Goal: Share content: Share content

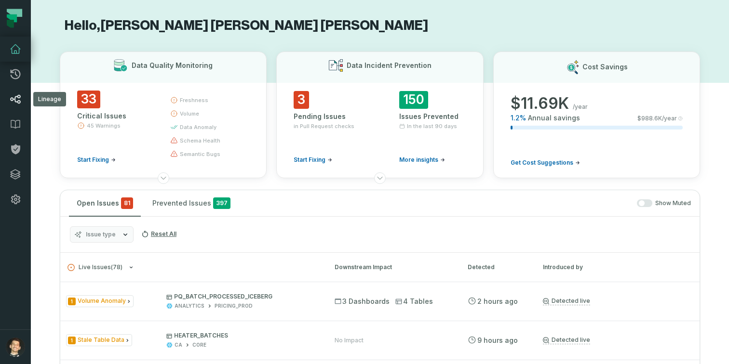
click at [19, 99] on icon at bounding box center [16, 99] width 12 height 12
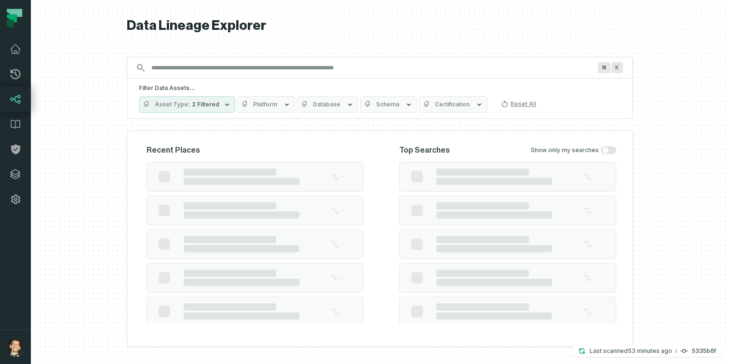
click at [179, 69] on input "Discovery Provider cmdk menu" at bounding box center [371, 67] width 451 height 15
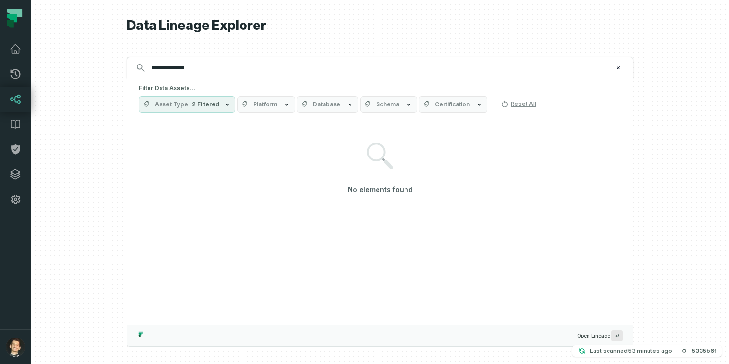
type input "**********"
click at [191, 99] on button "Asset Type 2 Filtered" at bounding box center [187, 104] width 96 height 16
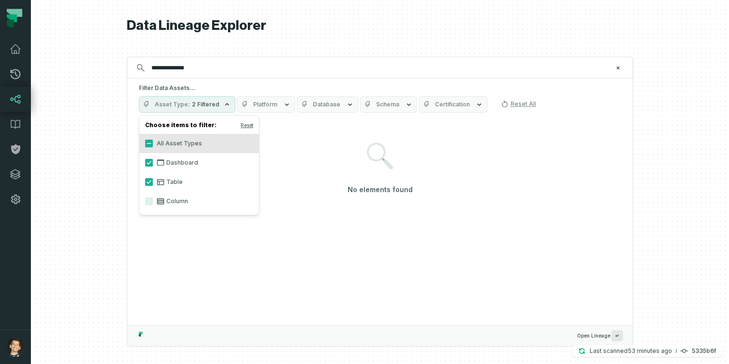
click at [151, 197] on label "Column" at bounding box center [198, 201] width 119 height 19
click at [151, 198] on button "Column" at bounding box center [149, 202] width 8 height 8
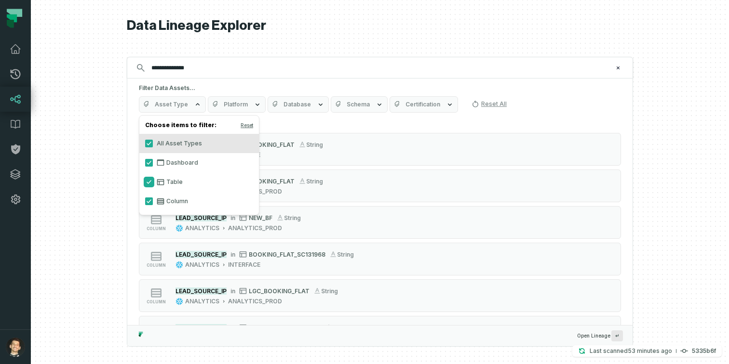
click at [147, 183] on button "Table" at bounding box center [149, 182] width 8 height 8
click at [147, 165] on button "Dashboard" at bounding box center [149, 163] width 8 height 8
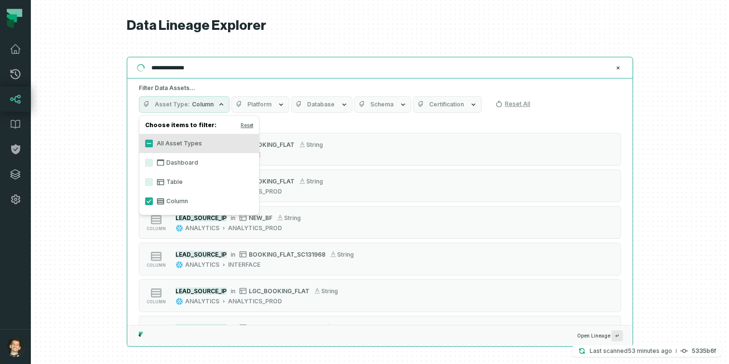
click at [226, 70] on input "**********" at bounding box center [379, 67] width 466 height 15
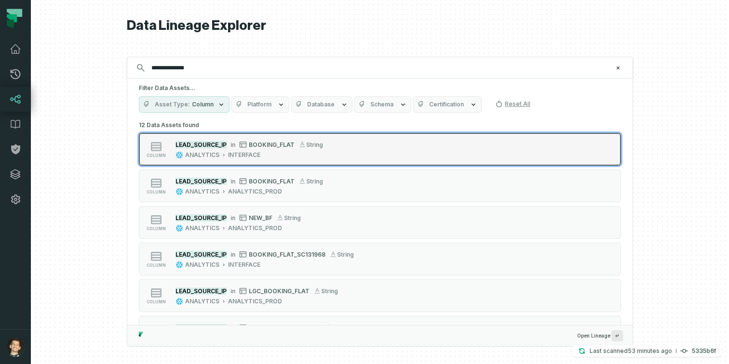
click at [212, 141] on mark "LEAD_SOURCE_IP" at bounding box center [200, 144] width 51 height 7
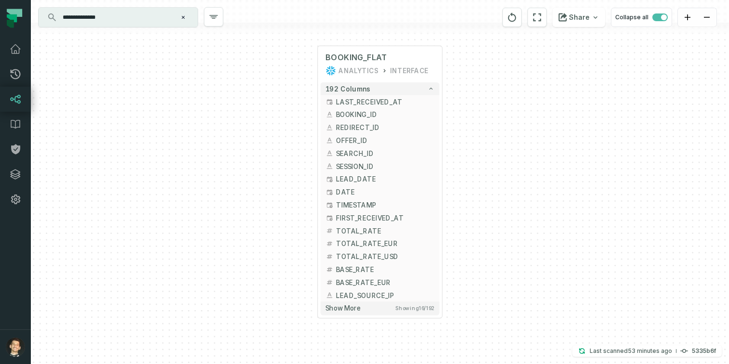
click at [380, 29] on div at bounding box center [380, 28] width 698 height 11
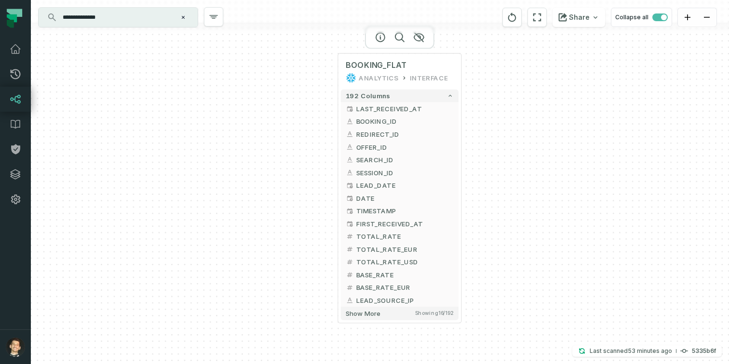
click at [400, 41] on div at bounding box center [399, 37] width 69 height 23
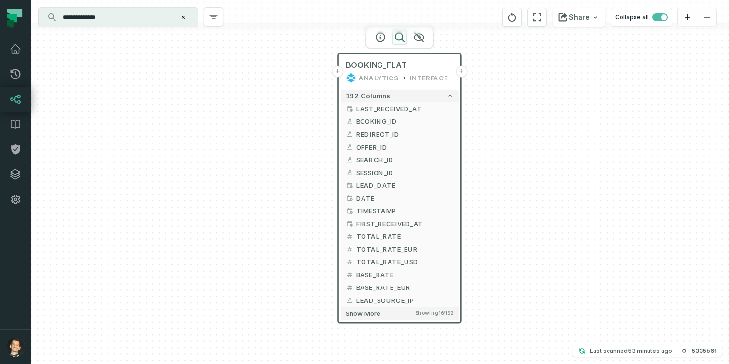
click at [399, 36] on icon "button" at bounding box center [400, 37] width 12 height 12
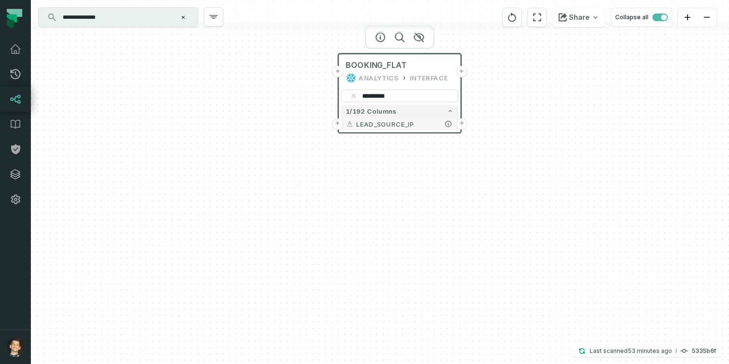
type input "*********"
click at [459, 121] on button "+" at bounding box center [462, 124] width 12 height 12
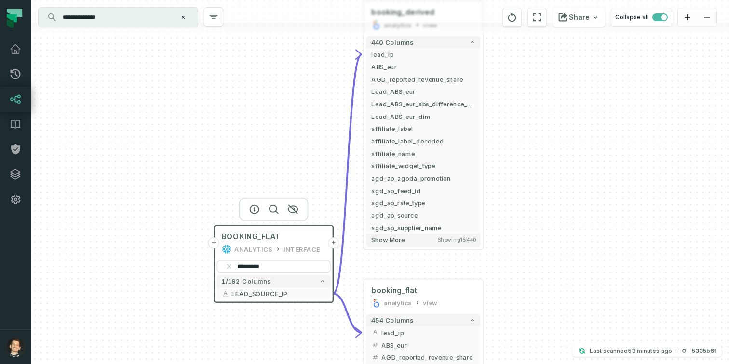
drag, startPoint x: 536, startPoint y: 198, endPoint x: 535, endPoint y: 59, distance: 138.3
click at [535, 59] on div "+ booking_derived analytics view + 440 columns - lead_ip + ABS_eur + AGD_report…" at bounding box center [380, 182] width 698 height 364
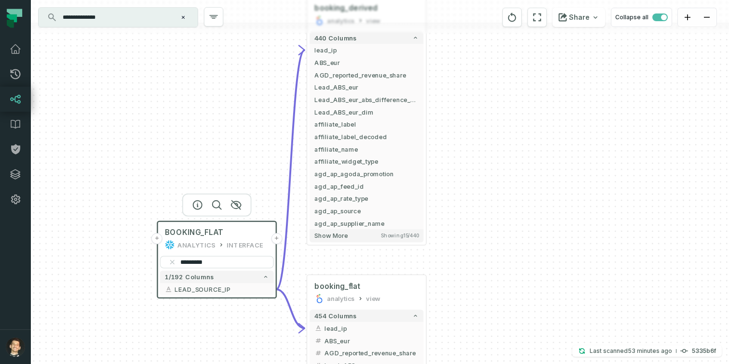
drag, startPoint x: 515, startPoint y: 137, endPoint x: 438, endPoint y: 191, distance: 93.4
click at [438, 191] on div "+ booking_derived analytics view + 440 columns - lead_ip + ABS_eur + AGD_report…" at bounding box center [380, 182] width 698 height 364
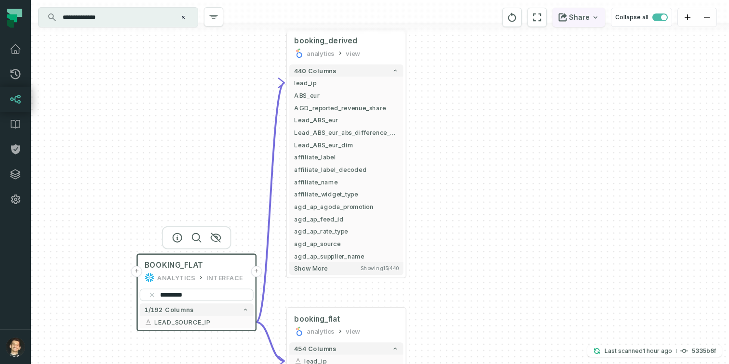
click at [587, 16] on button "Share" at bounding box center [578, 17] width 53 height 19
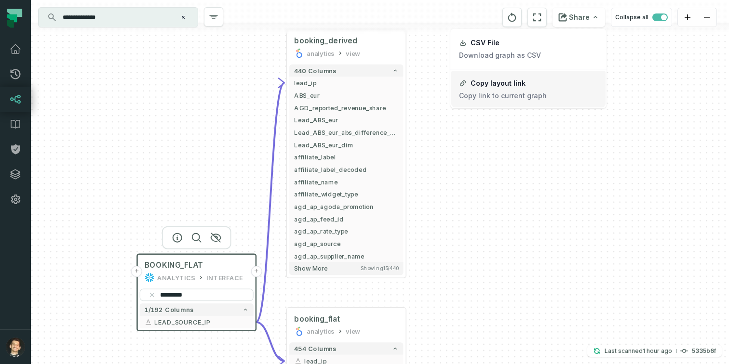
click at [530, 84] on button "Copy layout link Copy link to current graph" at bounding box center [528, 89] width 154 height 36
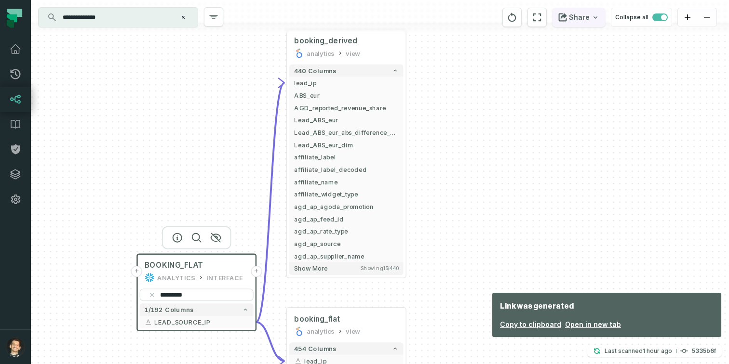
click at [588, 21] on button "Share" at bounding box center [578, 17] width 53 height 19
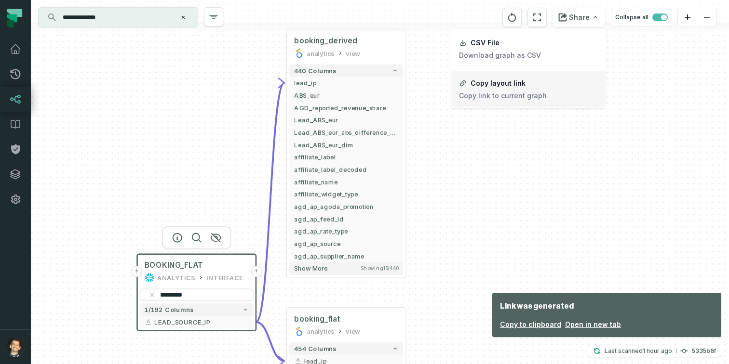
click at [523, 85] on button "Copy layout link Copy link to current graph" at bounding box center [528, 89] width 154 height 36
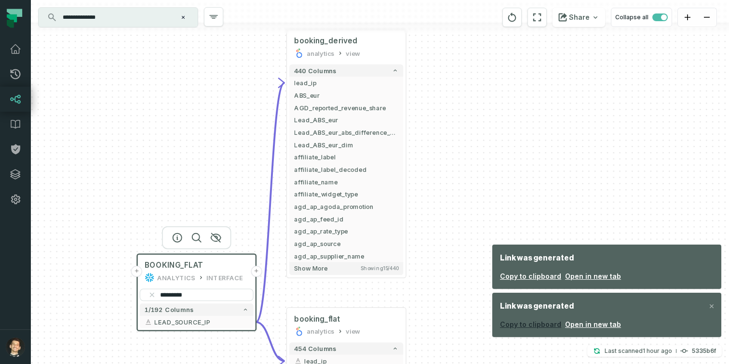
click at [539, 324] on button "Copy to clipboard" at bounding box center [530, 325] width 61 height 10
